Goal: Check status

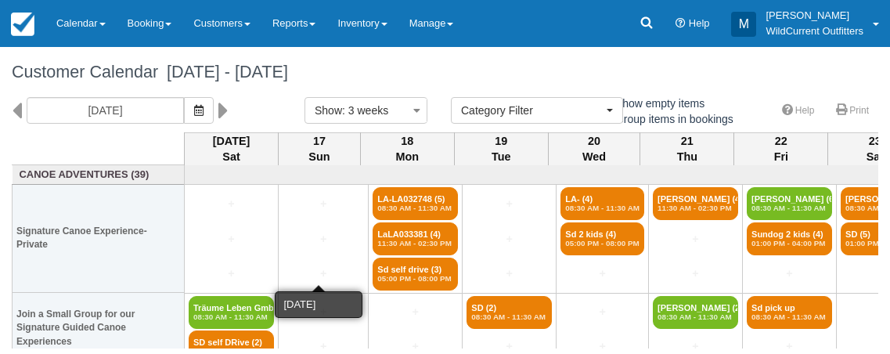
select select
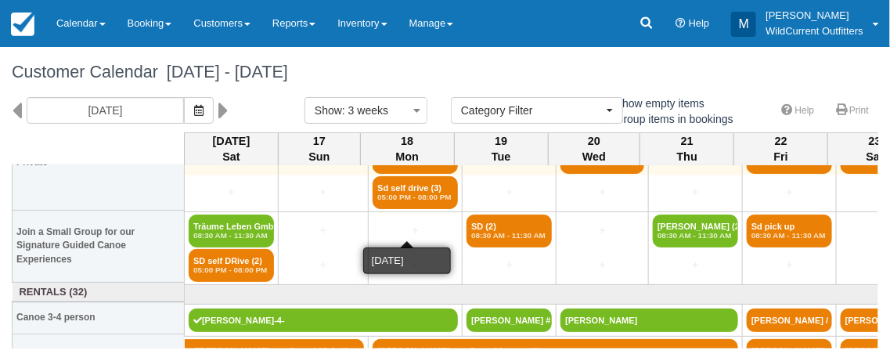
scroll to position [82, 0]
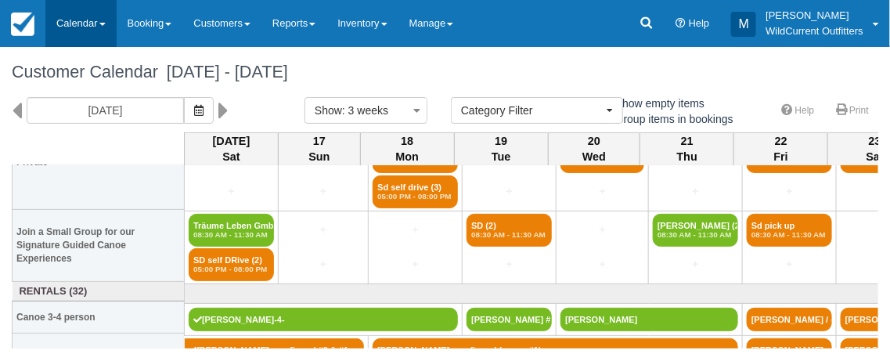
click at [103, 24] on span at bounding box center [102, 24] width 6 height 3
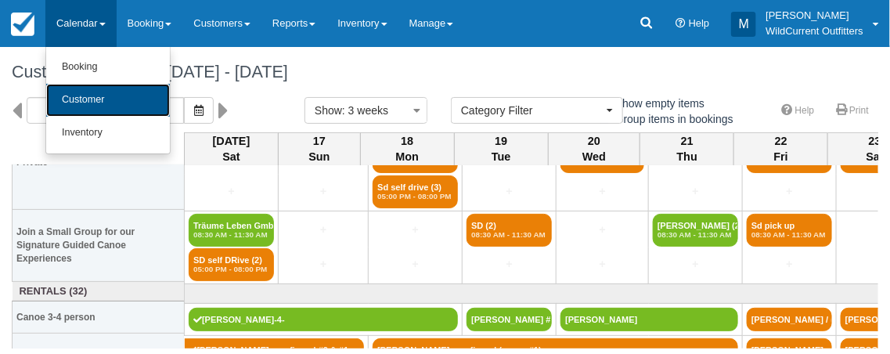
click at [100, 93] on link "Customer" at bounding box center [108, 100] width 124 height 33
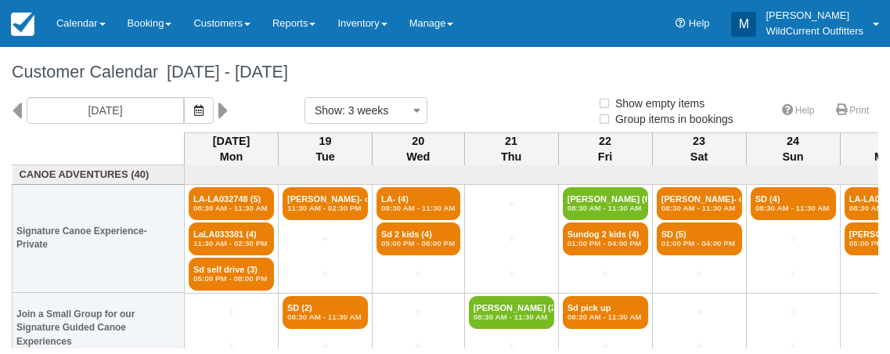
select select
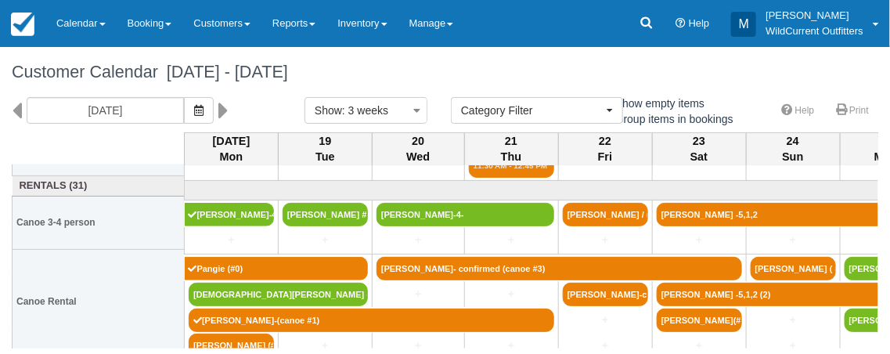
scroll to position [235, 0]
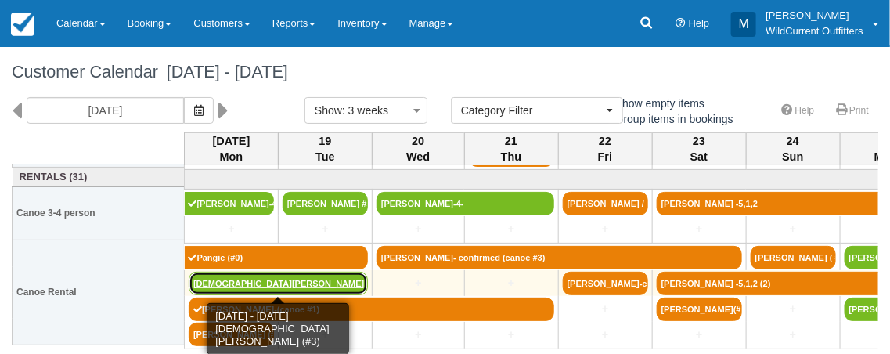
click at [285, 281] on link "[DEMOGRAPHIC_DATA][PERSON_NAME] (#3)" at bounding box center [278, 283] width 179 height 23
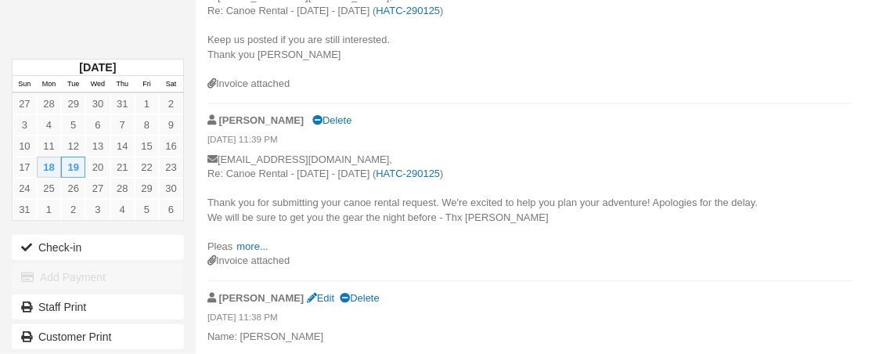
scroll to position [1201, 0]
